Goal: Find specific page/section: Find specific page/section

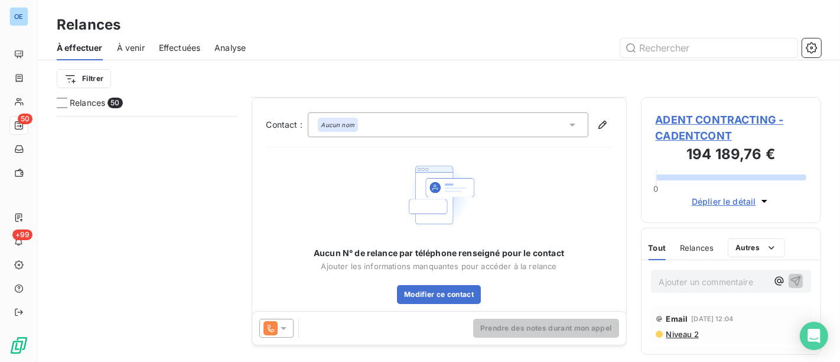
scroll to position [14, 0]
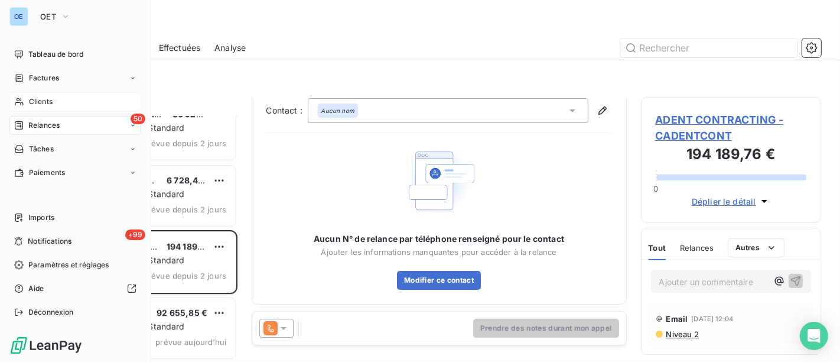
click at [51, 97] on span "Clients" at bounding box center [41, 101] width 24 height 11
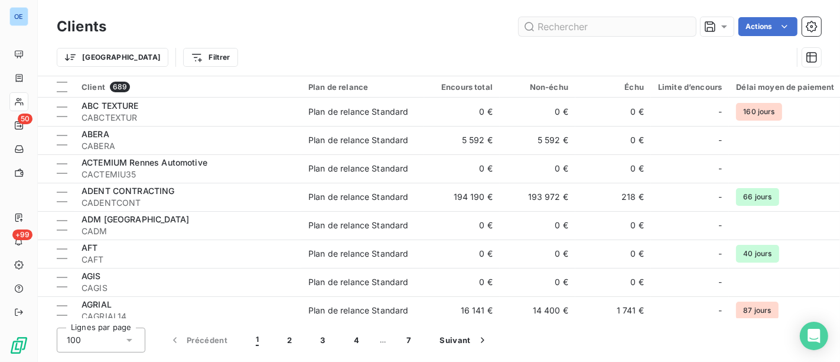
click at [574, 27] on input "text" at bounding box center [607, 26] width 177 height 19
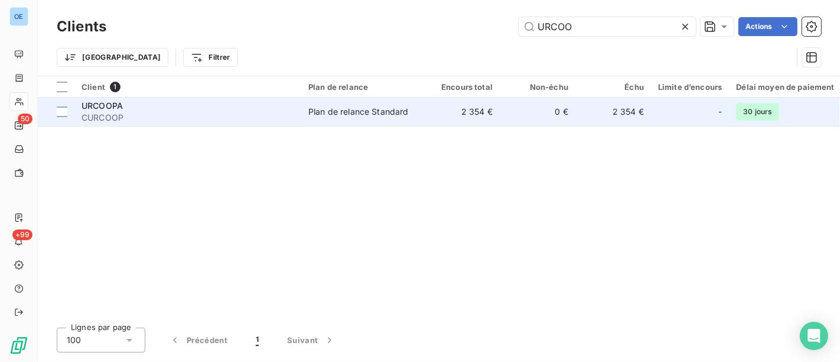
type input "URCOO"
click at [490, 116] on td "2 354 €" at bounding box center [462, 111] width 76 height 28
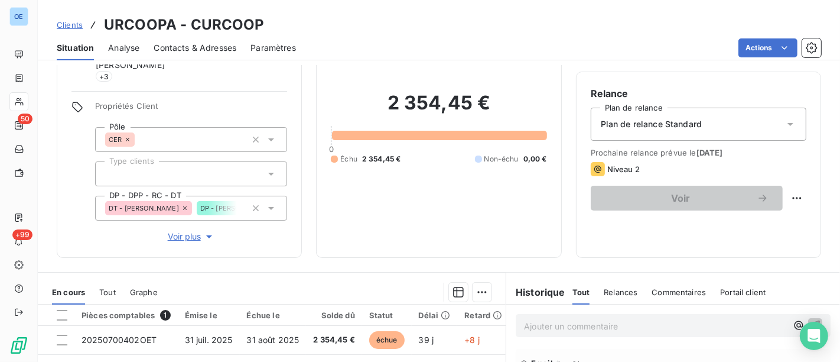
scroll to position [262, 0]
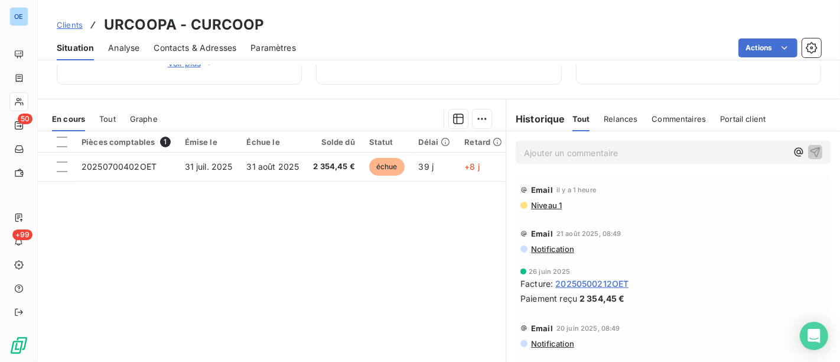
click at [568, 149] on p "Ajouter un commentaire ﻿" at bounding box center [655, 152] width 263 height 15
click at [574, 145] on p "Ajouter un commentaire ﻿" at bounding box center [655, 152] width 263 height 15
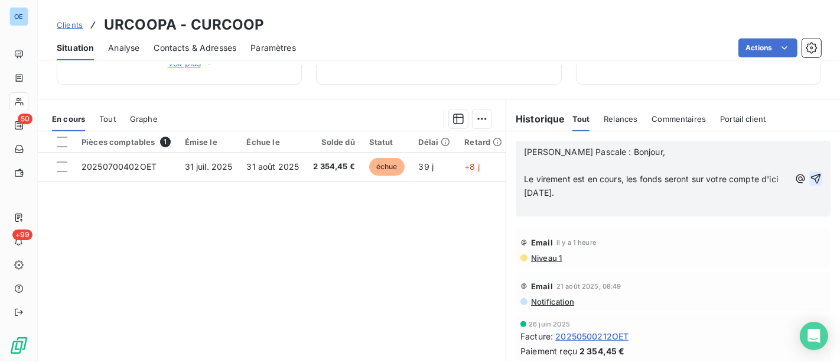
click at [811, 175] on icon "button" at bounding box center [816, 179] width 10 height 10
